Goal: Task Accomplishment & Management: Manage account settings

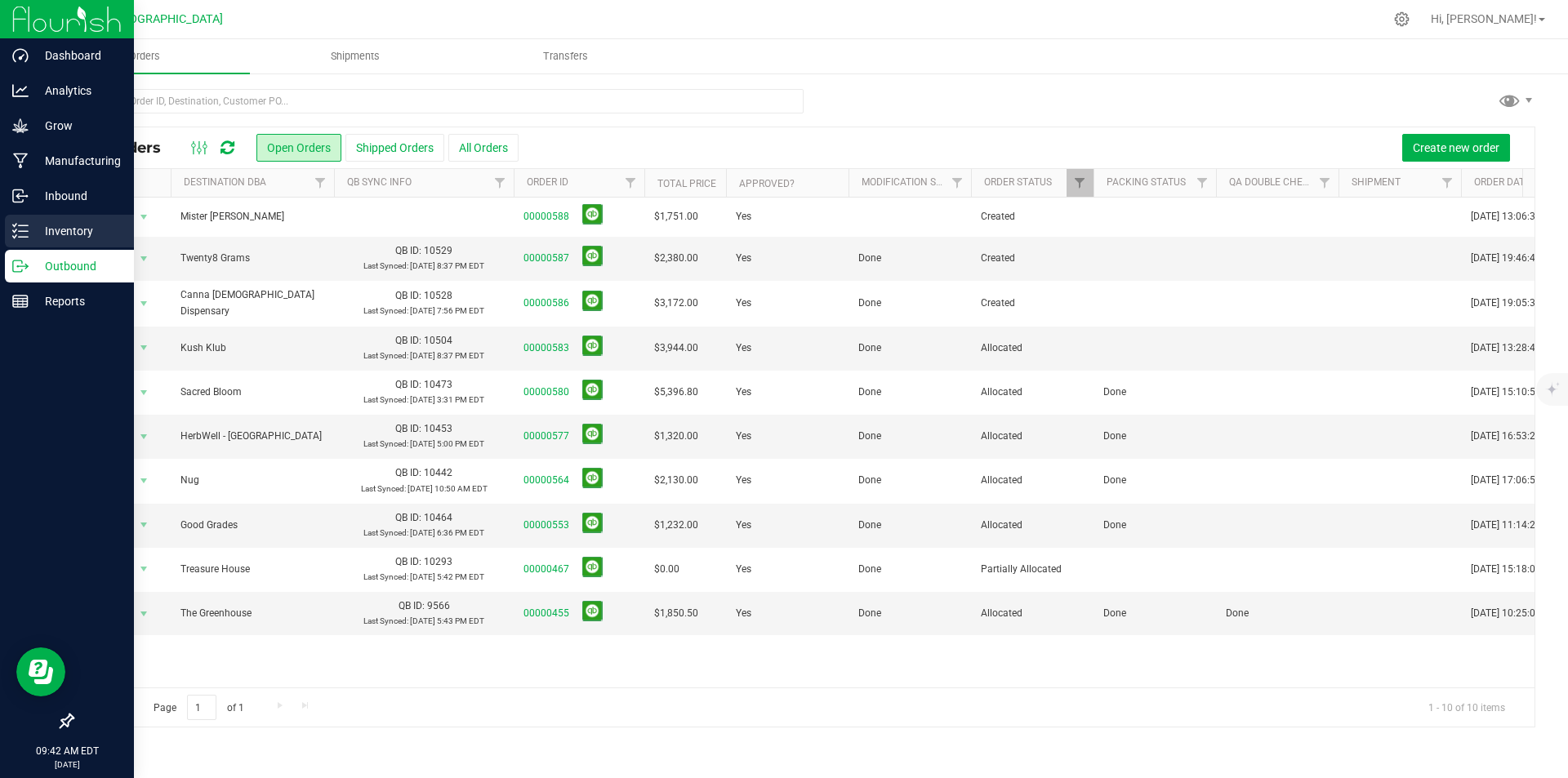
click at [36, 236] on p "Inventory" at bounding box center [77, 231] width 98 height 20
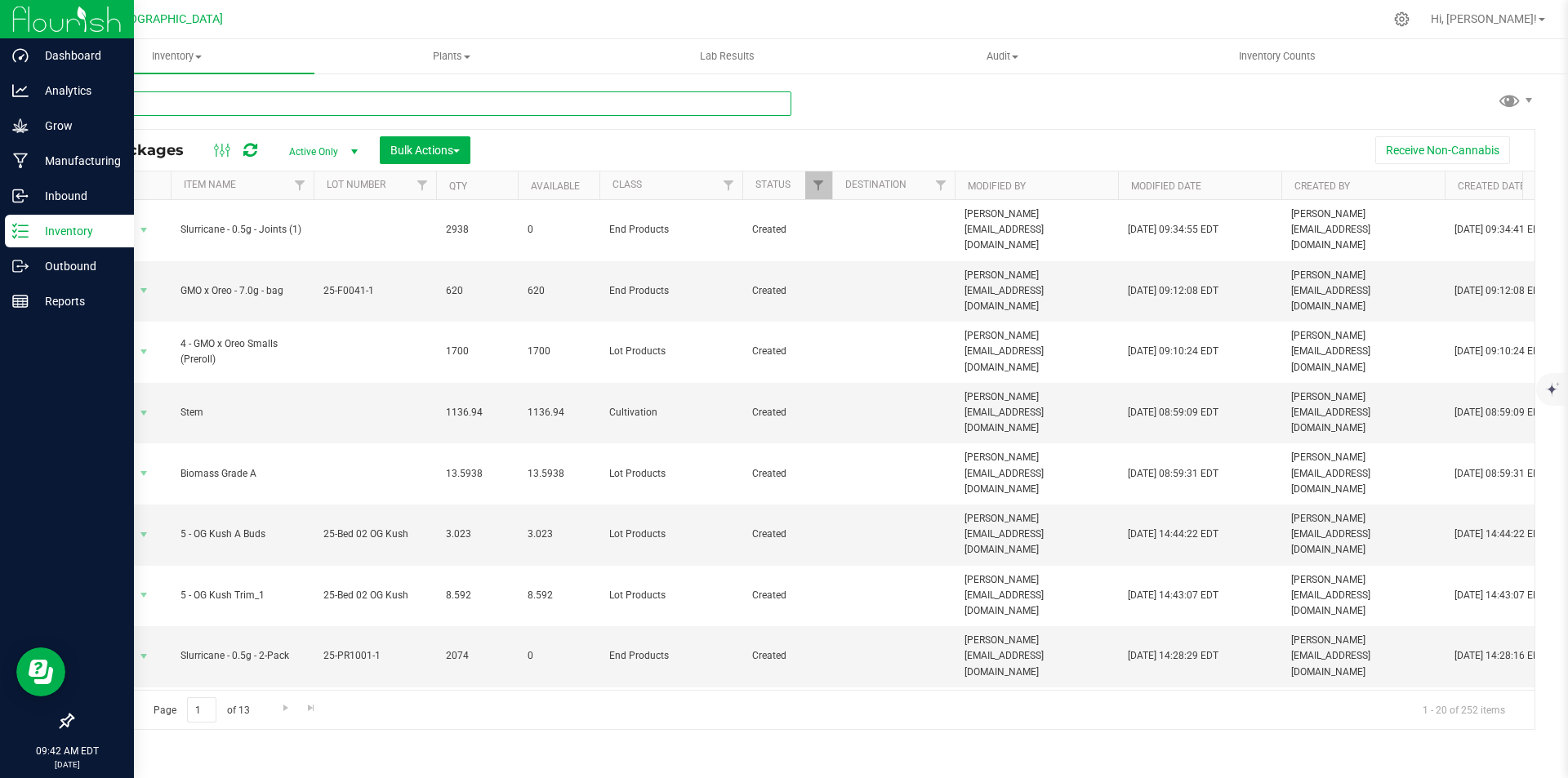
drag, startPoint x: 285, startPoint y: 298, endPoint x: 334, endPoint y: 121, distance: 183.7
click at [328, 116] on div at bounding box center [431, 111] width 719 height 38
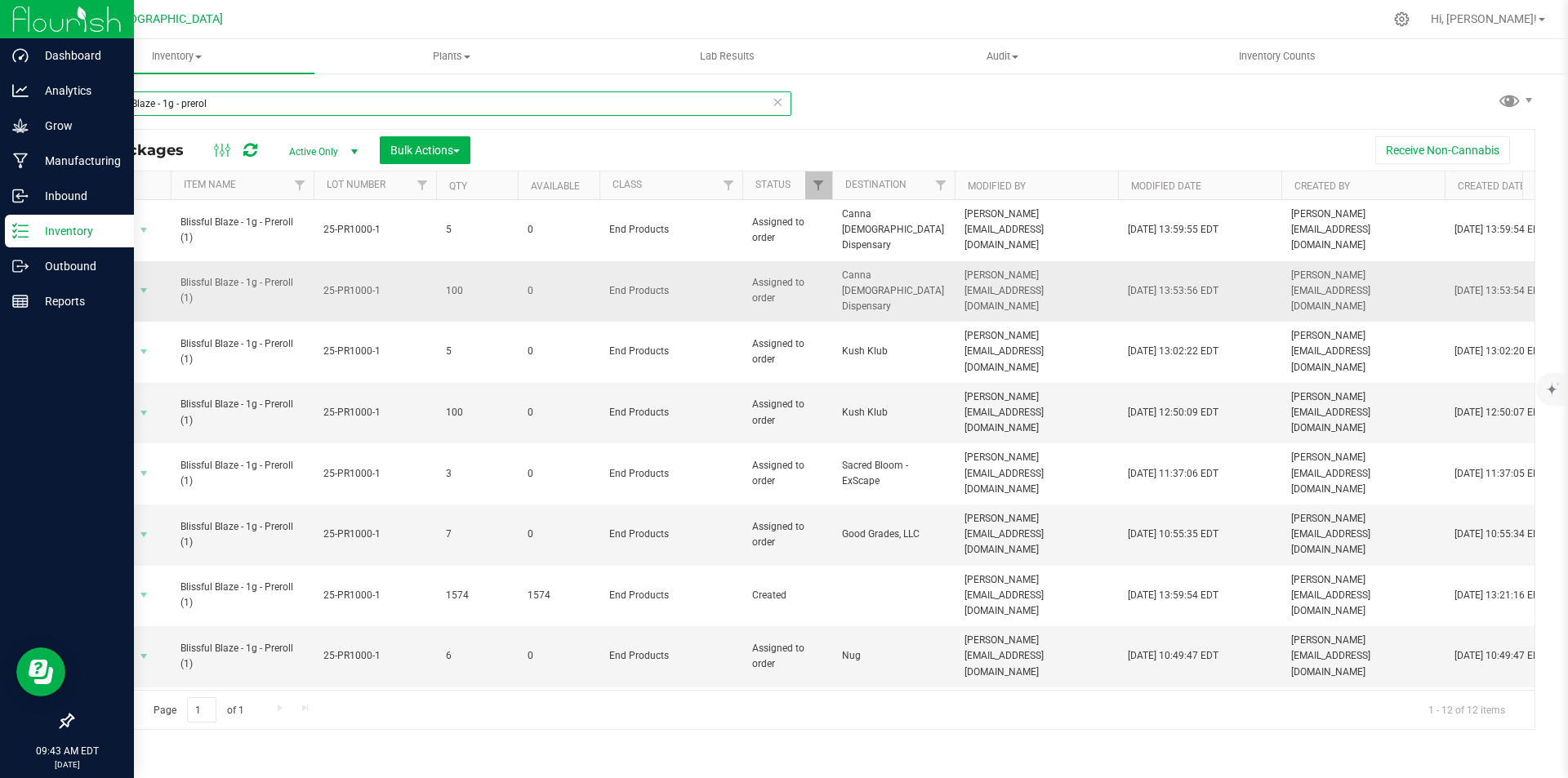
type input "blissful Blaze - 1g - preroll"
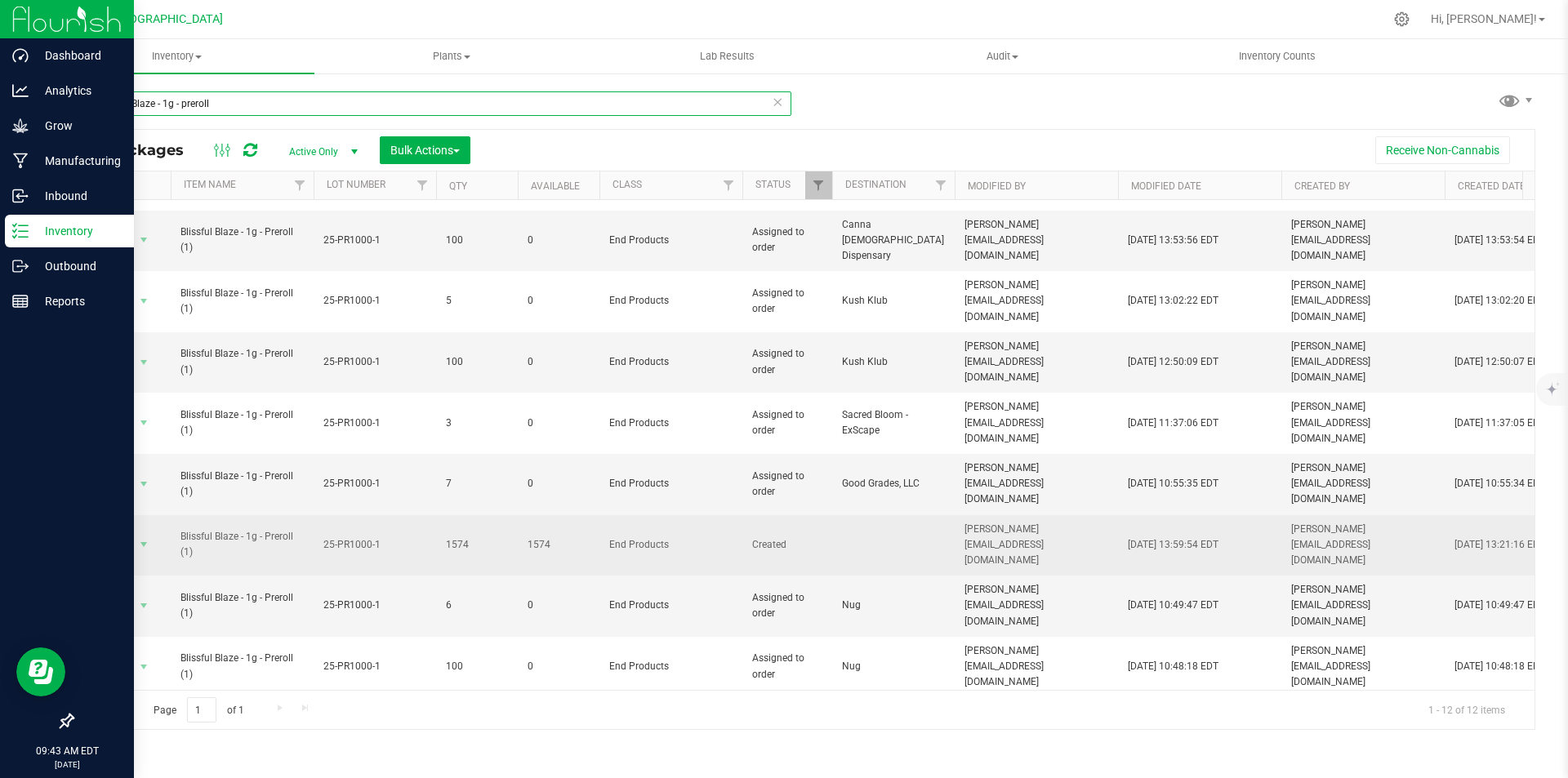
scroll to position [79, 0]
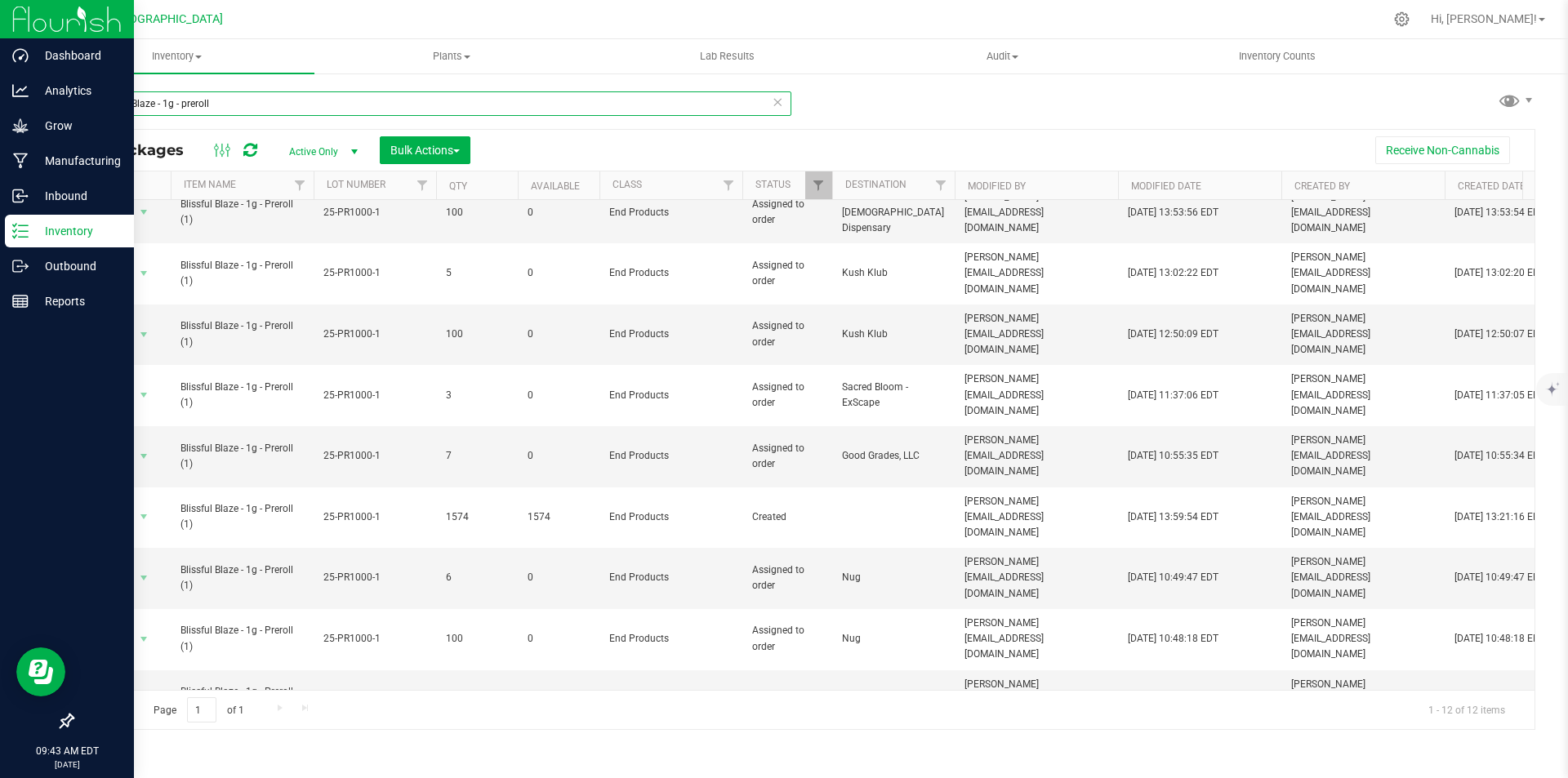
drag, startPoint x: 226, startPoint y: 104, endPoint x: 63, endPoint y: 100, distance: 163.0
click at [63, 100] on div "blissful Blaze - 1g - preroll All Packages Active Only Active Only Lab Samples …" at bounding box center [804, 321] width 1529 height 498
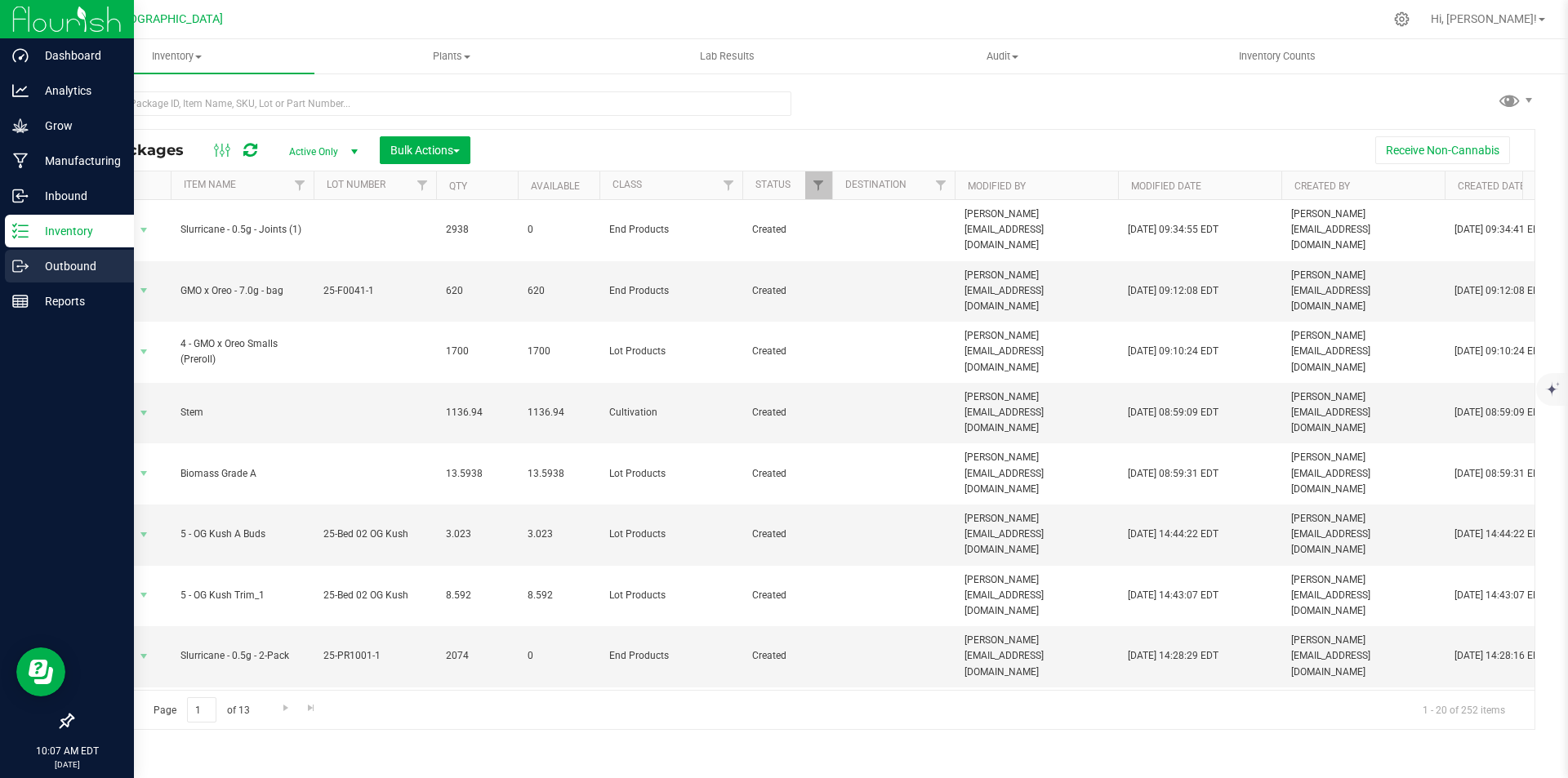
click at [21, 266] on line at bounding box center [23, 266] width 9 height 0
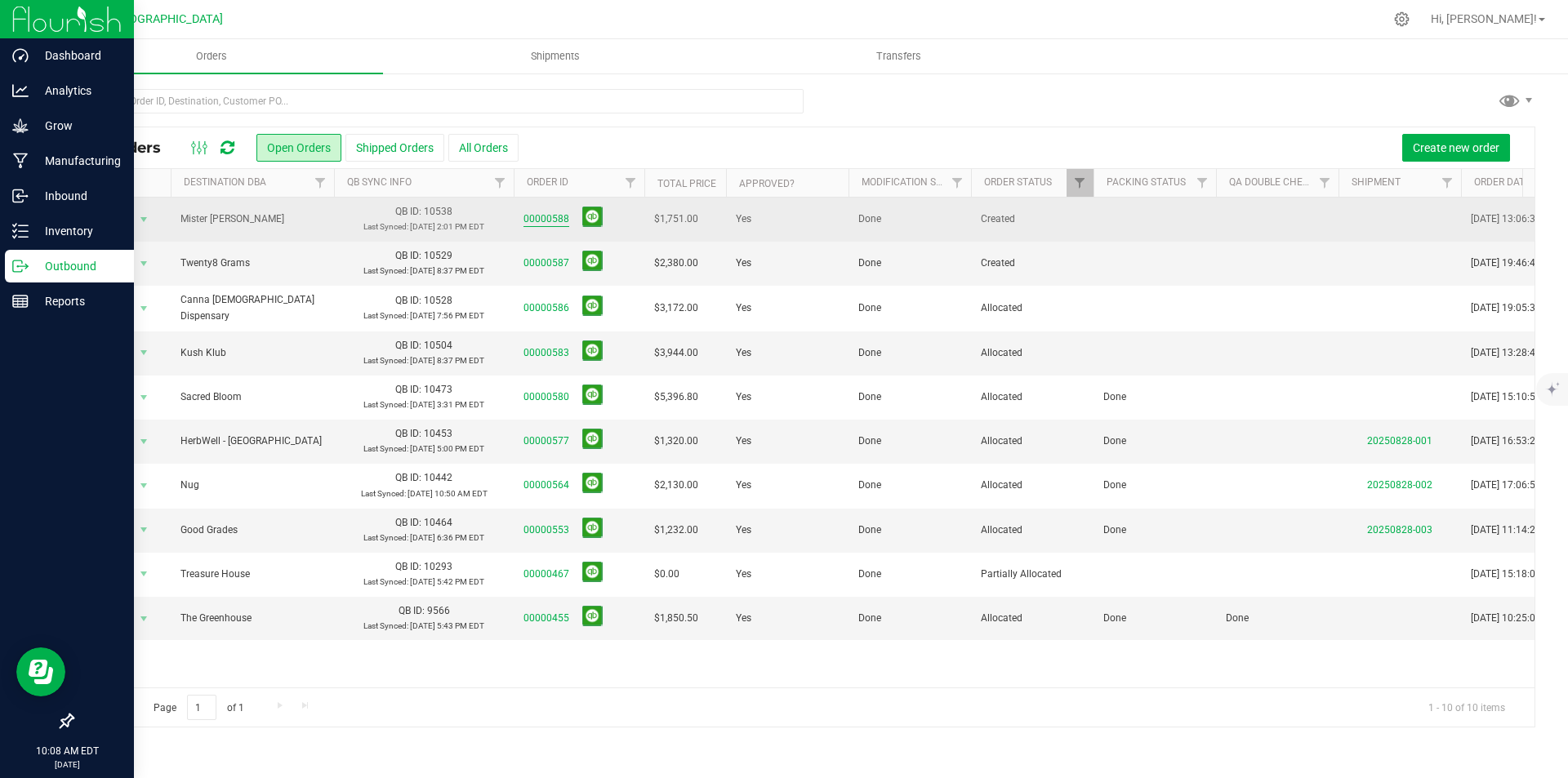
click at [543, 213] on link "00000588" at bounding box center [546, 219] width 46 height 16
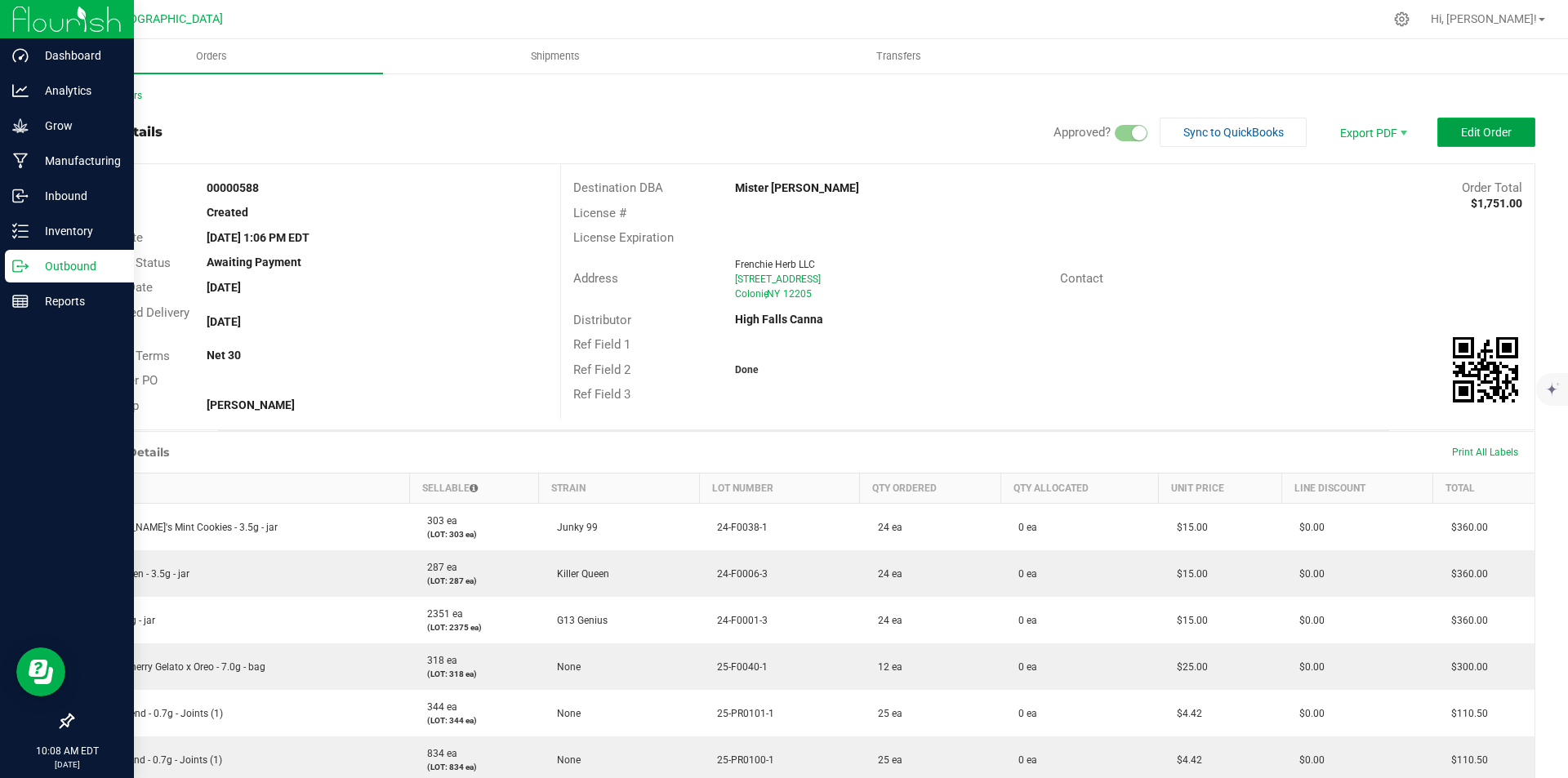
click at [1461, 123] on button "Edit Order" at bounding box center [1485, 132] width 98 height 30
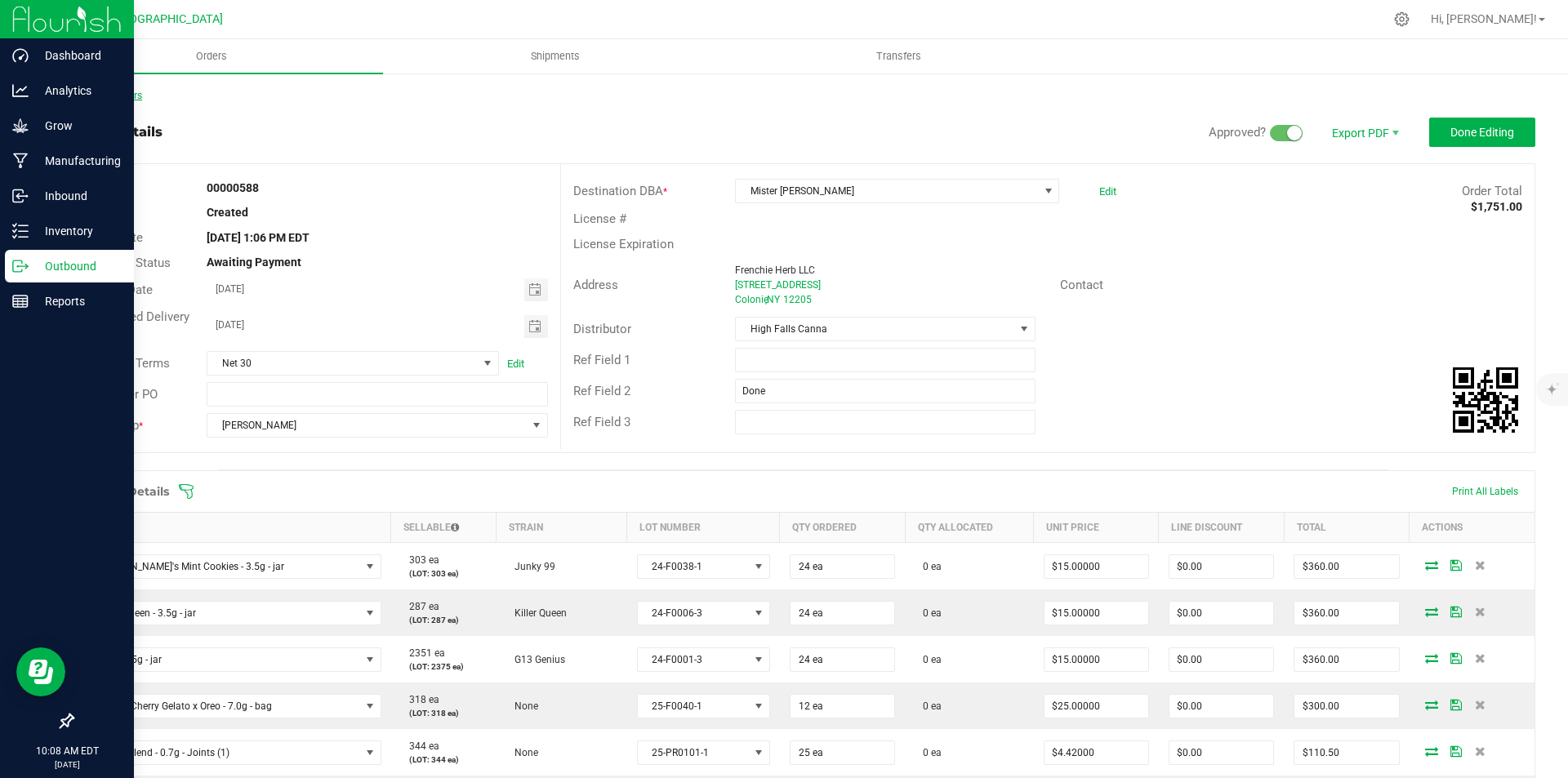
click at [108, 93] on link "Back to Orders" at bounding box center [107, 96] width 71 height 11
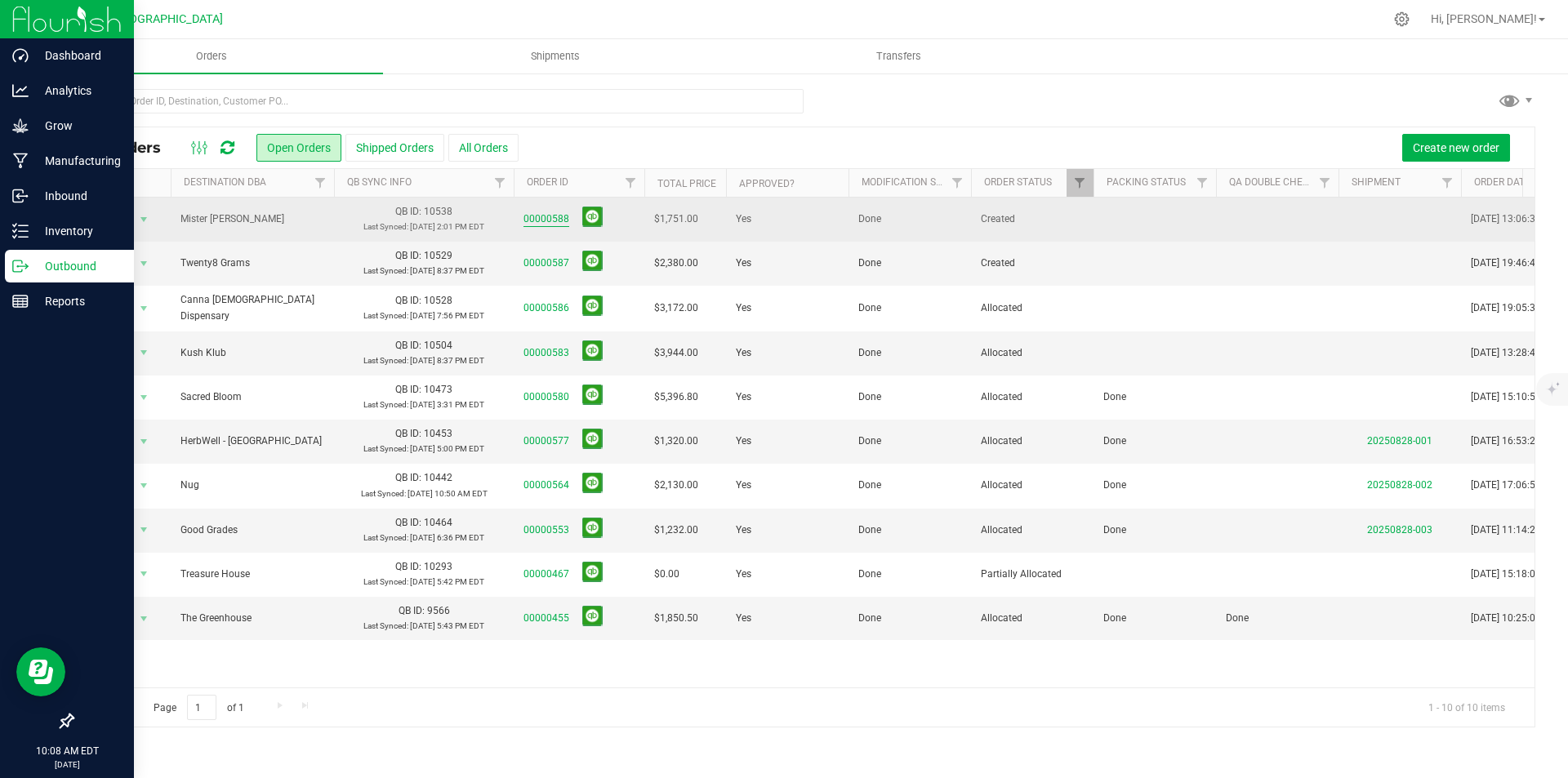
click at [554, 220] on link "00000588" at bounding box center [546, 219] width 46 height 16
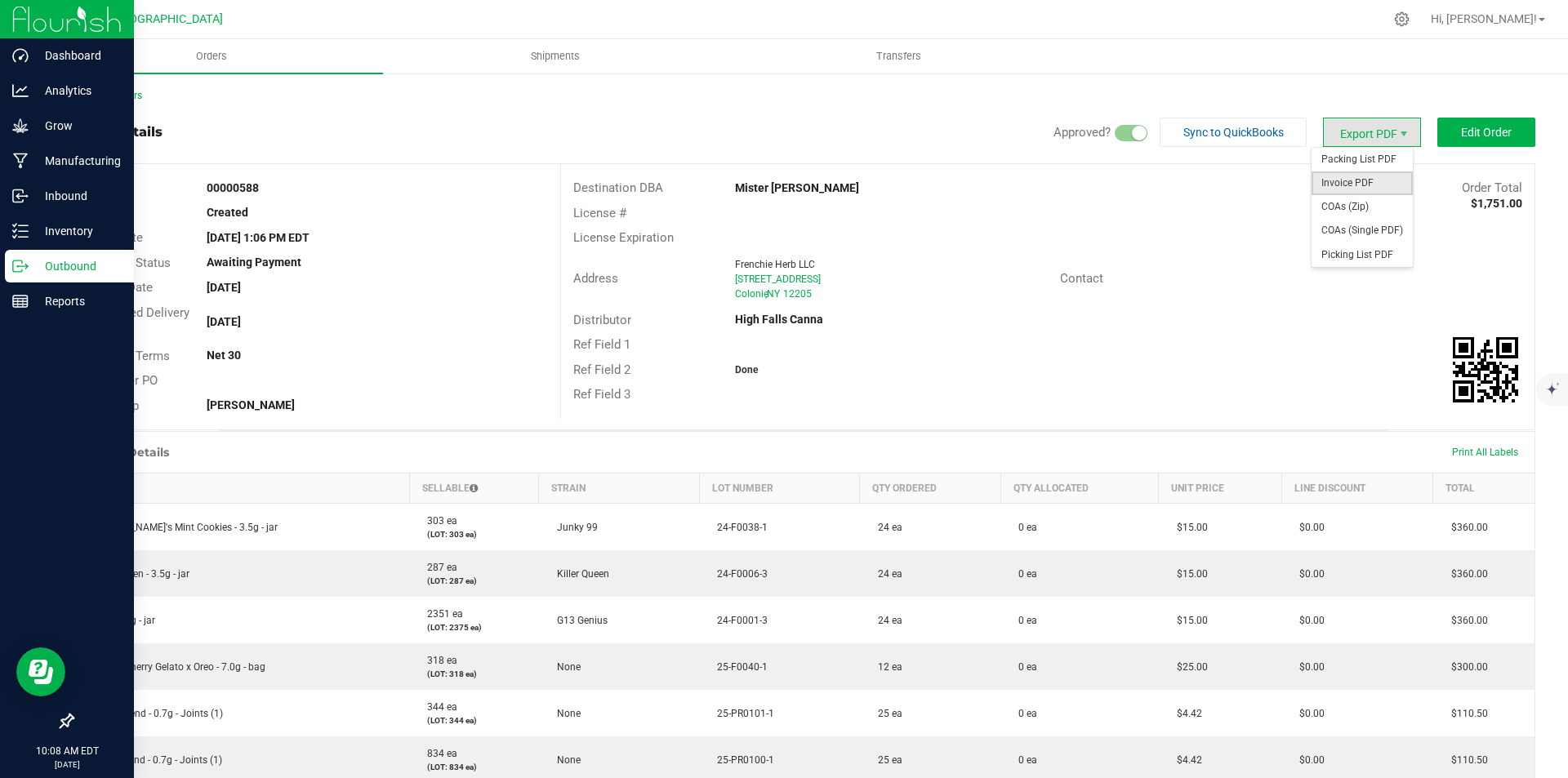
click at [1361, 189] on span "Invoice PDF" at bounding box center [1361, 183] width 101 height 24
